Goal: Information Seeking & Learning: Learn about a topic

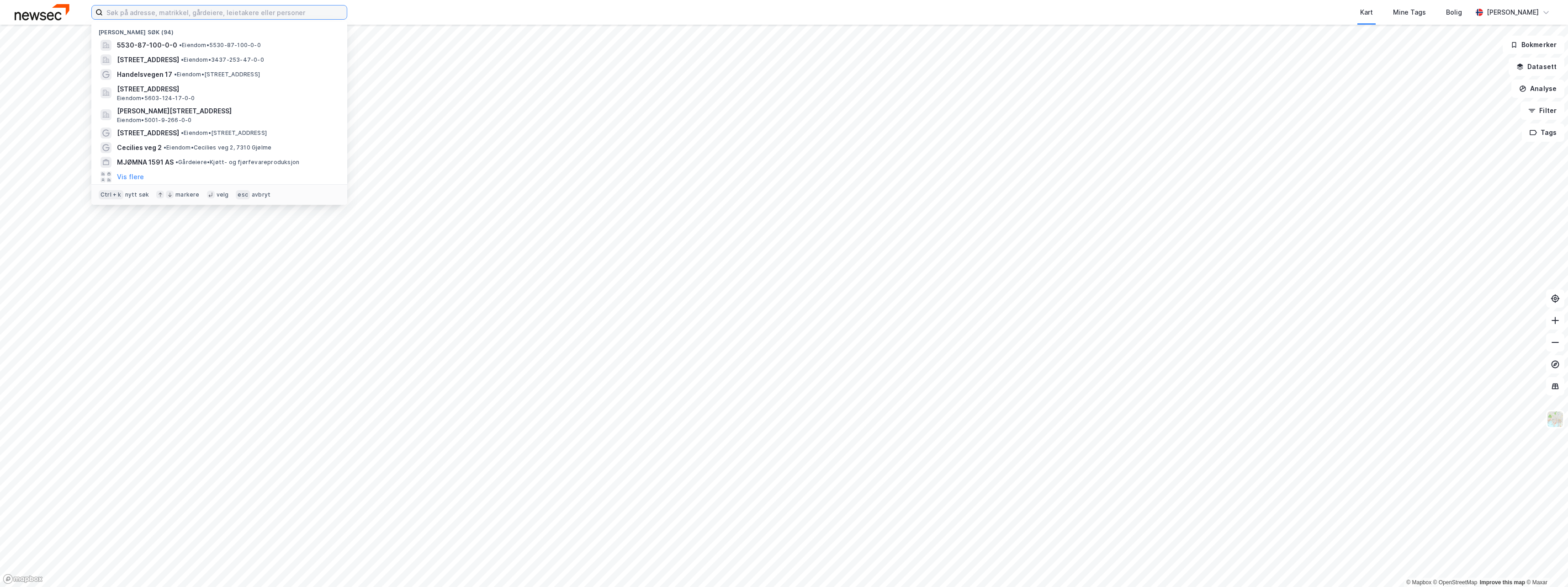
click at [155, 13] on input at bounding box center [225, 12] width 244 height 14
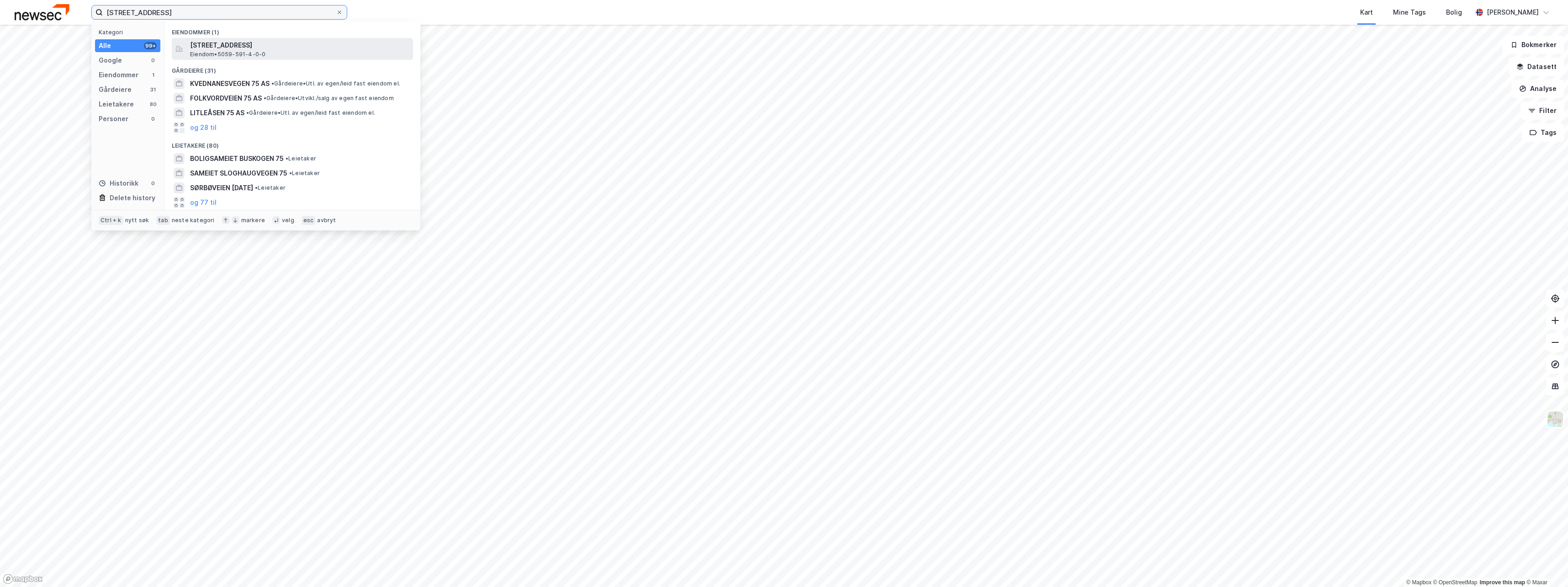
type input "[STREET_ADDRESS]"
click at [232, 49] on span "[STREET_ADDRESS]" at bounding box center [299, 45] width 219 height 11
